Goal: Information Seeking & Learning: Compare options

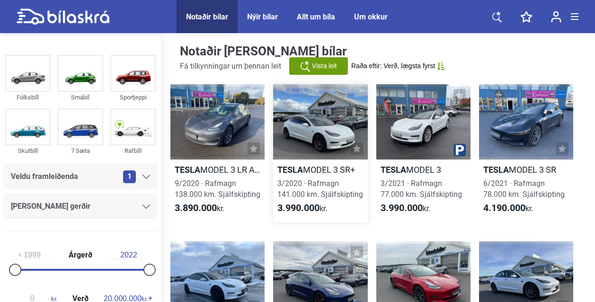
click at [332, 118] on div at bounding box center [320, 121] width 94 height 75
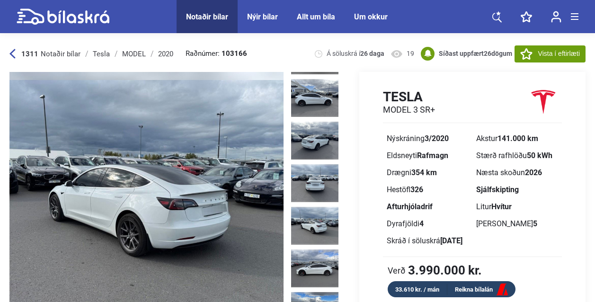
scroll to position [33, 0]
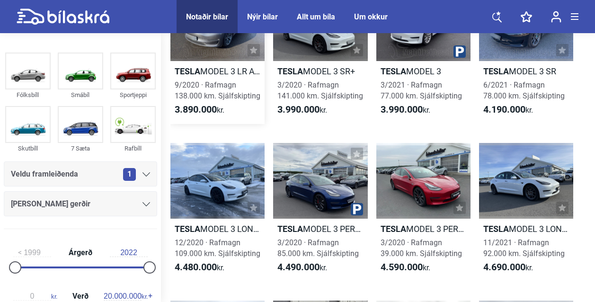
scroll to position [102, 0]
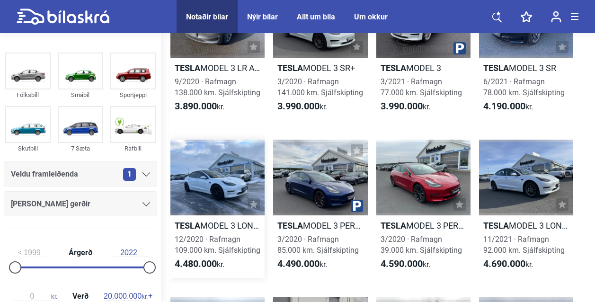
click at [199, 180] on div at bounding box center [217, 177] width 94 height 75
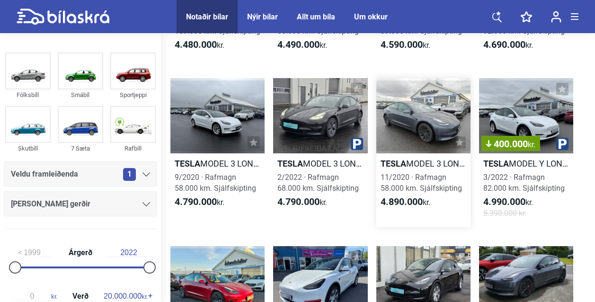
scroll to position [322, 0]
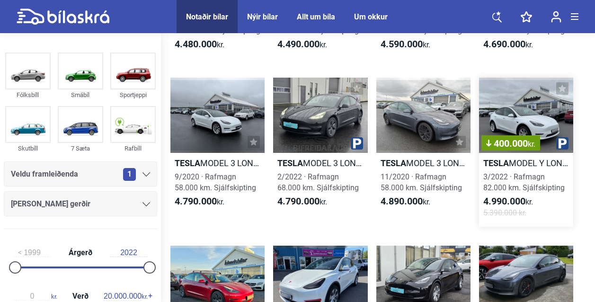
click at [532, 106] on div "400.000 kr." at bounding box center [526, 115] width 94 height 75
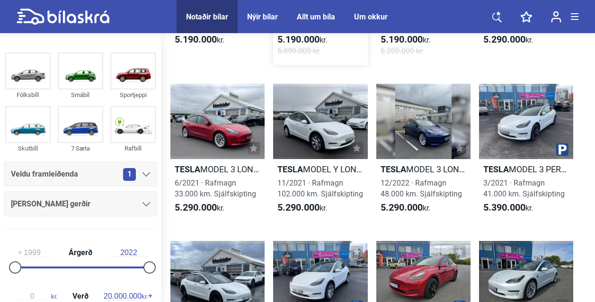
scroll to position [653, 0]
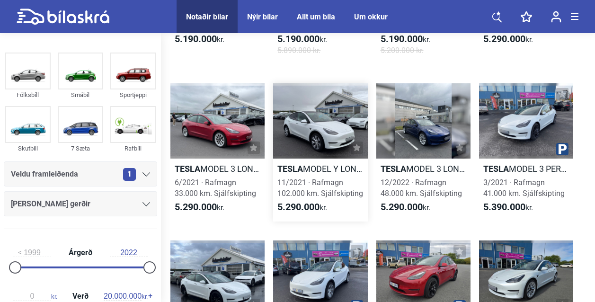
click at [307, 120] on div at bounding box center [320, 120] width 94 height 75
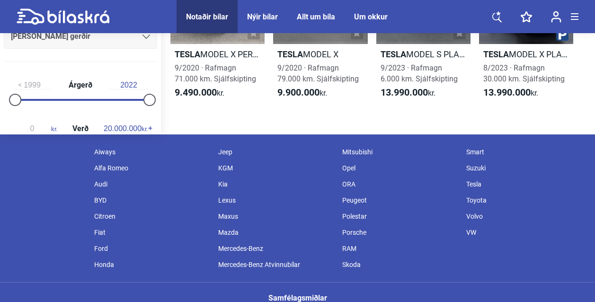
scroll to position [2567, 0]
